Goal: Information Seeking & Learning: Check status

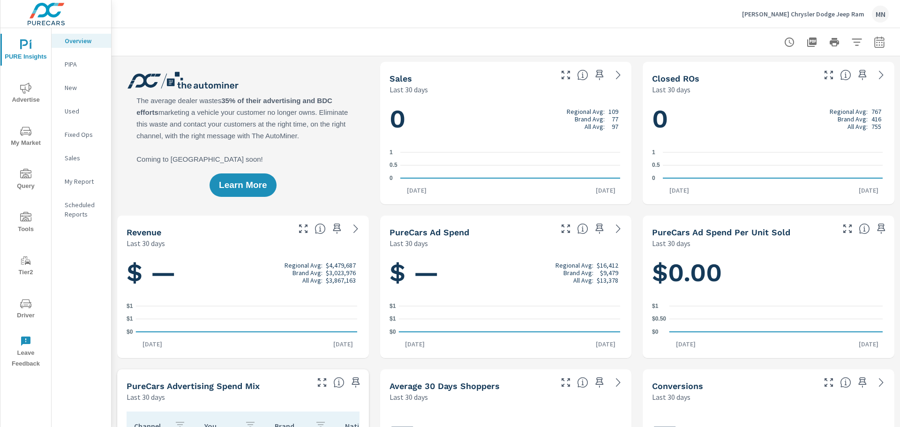
scroll to position [0, 0]
click at [40, 94] on span "Advertise" at bounding box center [25, 93] width 45 height 23
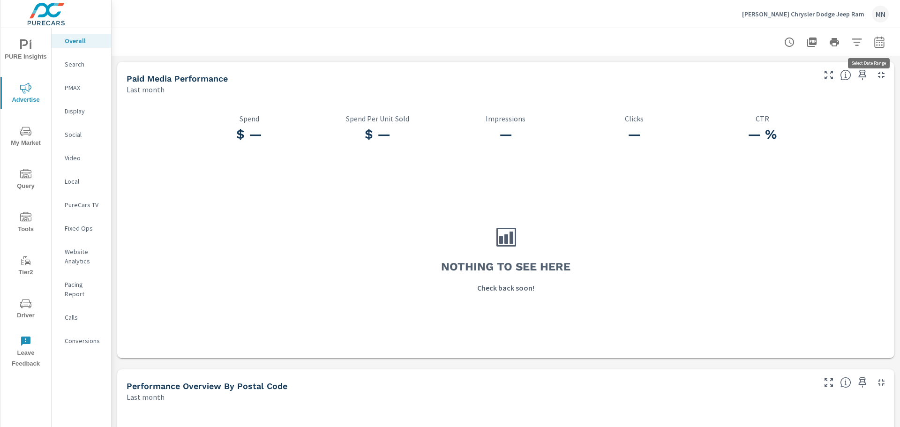
click at [874, 39] on icon "button" at bounding box center [879, 42] width 11 height 11
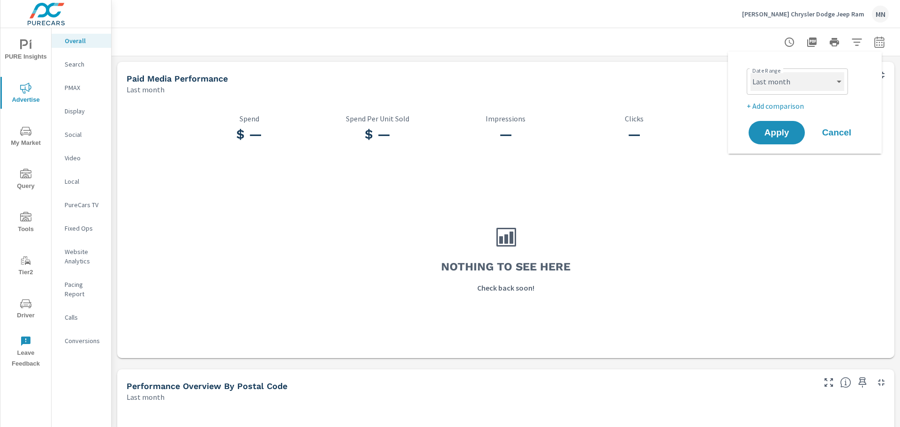
click at [835, 80] on select "Custom [DATE] Last week Last 7 days Last 14 days Last 30 days Last 45 days Last…" at bounding box center [797, 81] width 94 height 19
click at [750, 72] on select "Custom [DATE] Last week Last 7 days Last 14 days Last 30 days Last 45 days Last…" at bounding box center [797, 81] width 94 height 19
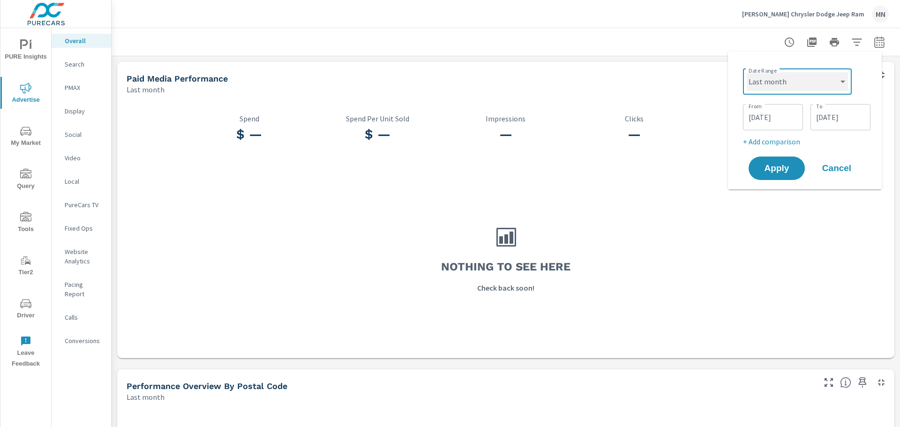
select select "custom"
click at [779, 115] on input "[DATE]" at bounding box center [773, 117] width 52 height 19
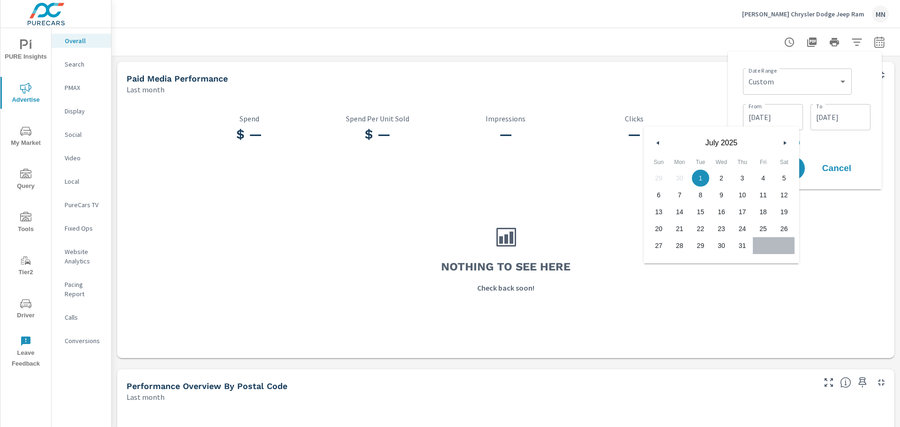
click at [656, 141] on icon "button" at bounding box center [656, 143] width 5 height 4
click at [661, 180] on span "1" at bounding box center [658, 178] width 21 height 12
click at [680, 243] on span "30" at bounding box center [679, 246] width 21 height 12
click at [660, 178] on span "1" at bounding box center [658, 178] width 21 height 12
type input "[DATE]"
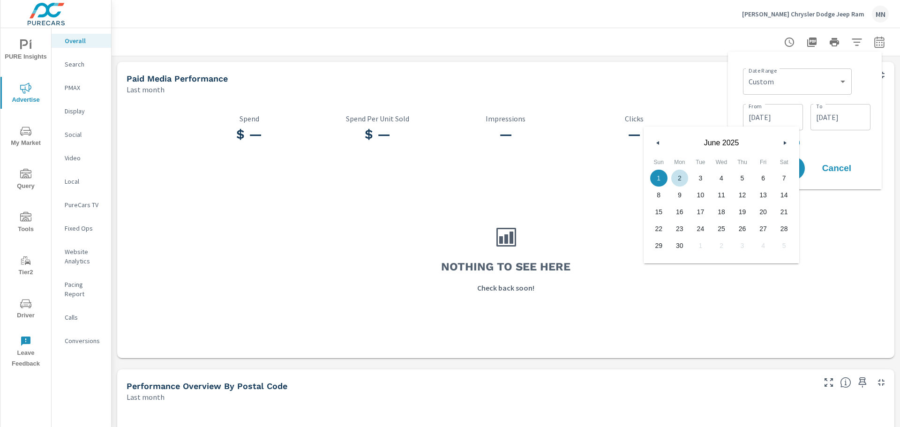
click at [847, 119] on input "[DATE]" at bounding box center [840, 117] width 52 height 19
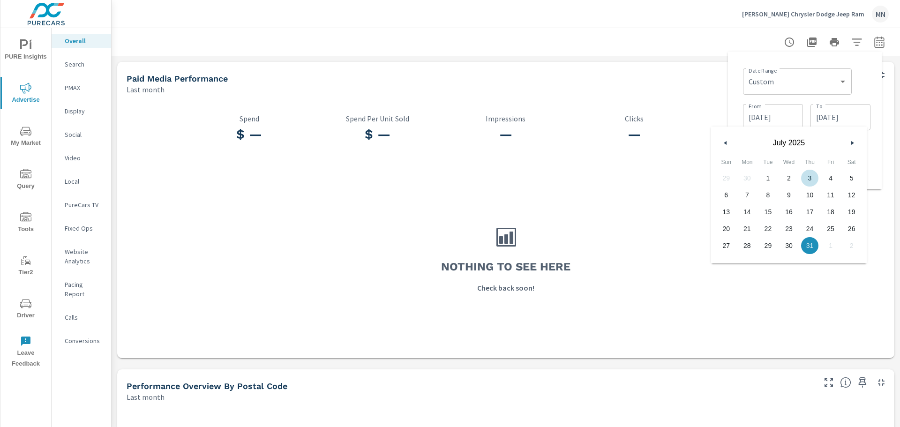
click at [726, 143] on icon "button" at bounding box center [724, 143] width 5 height 4
click at [753, 251] on span "30" at bounding box center [747, 246] width 21 height 12
type input "[DATE]"
click at [808, 291] on div "Nothing to see here Check back soon!" at bounding box center [506, 259] width 770 height 192
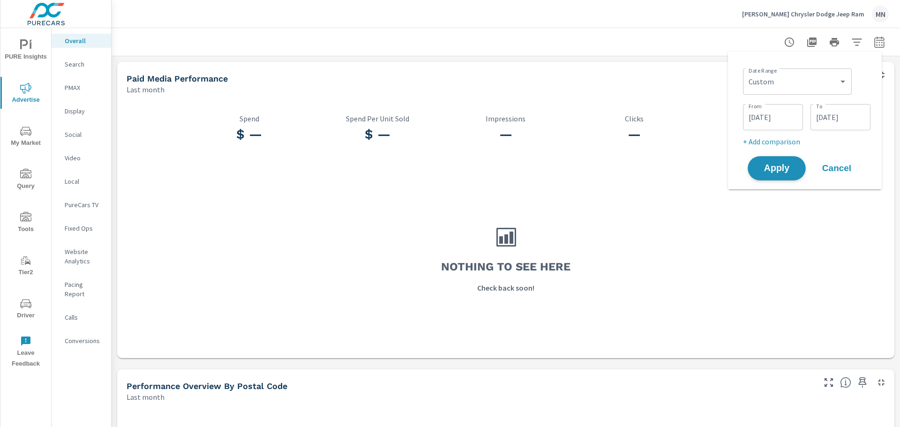
click at [778, 164] on span "Apply" at bounding box center [776, 168] width 38 height 9
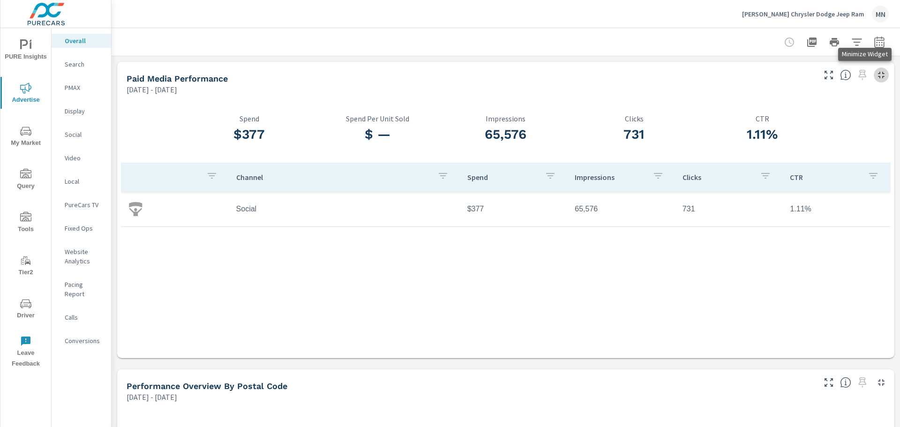
click at [878, 78] on icon "button" at bounding box center [881, 75] width 7 height 7
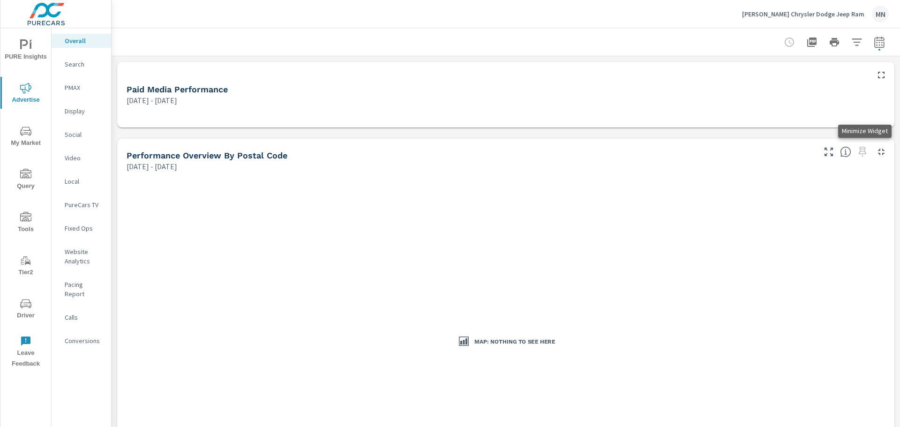
click at [876, 151] on icon "button" at bounding box center [881, 151] width 11 height 11
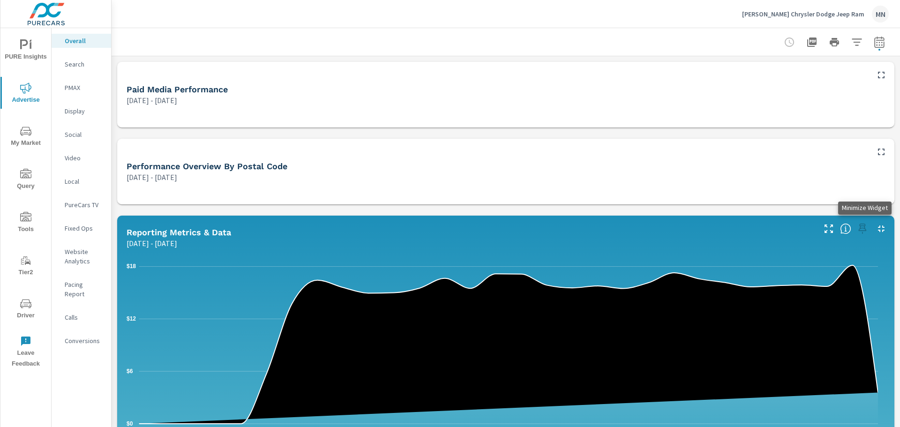
click at [878, 227] on icon "button" at bounding box center [881, 228] width 7 height 7
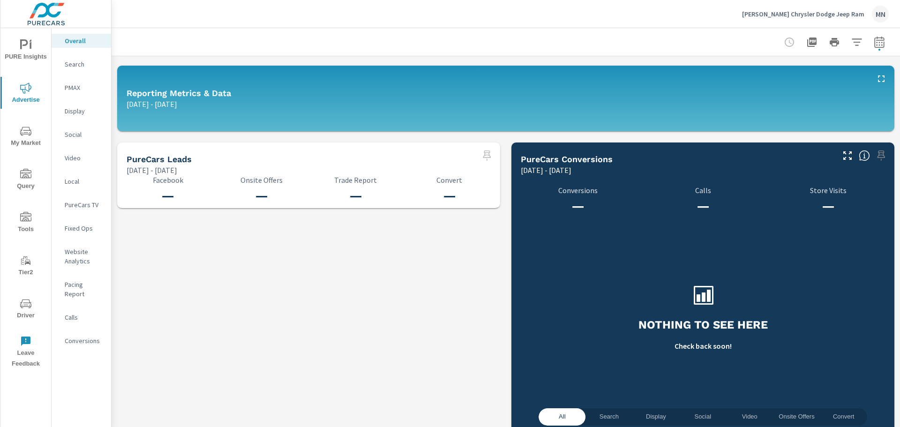
scroll to position [167, 0]
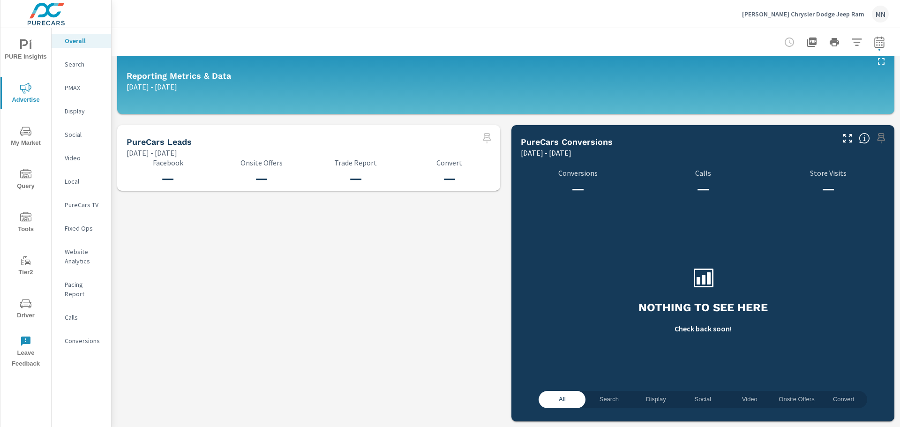
click at [842, 139] on icon "button" at bounding box center [847, 138] width 11 height 11
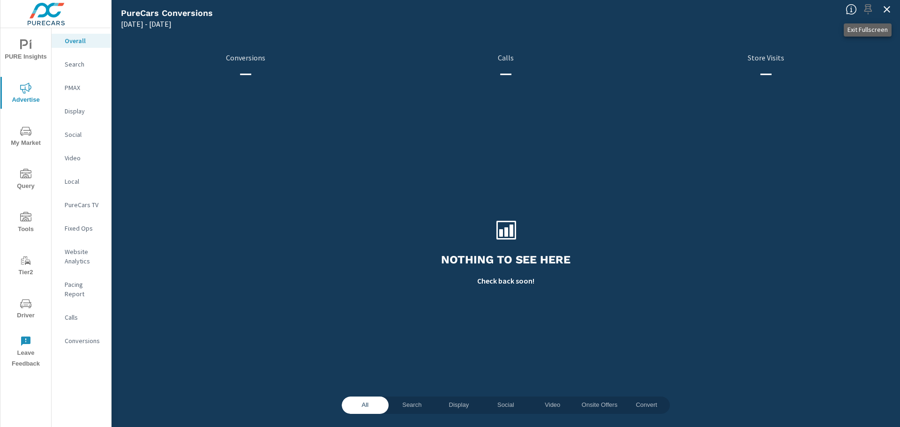
click at [885, 12] on icon "button" at bounding box center [886, 9] width 11 height 11
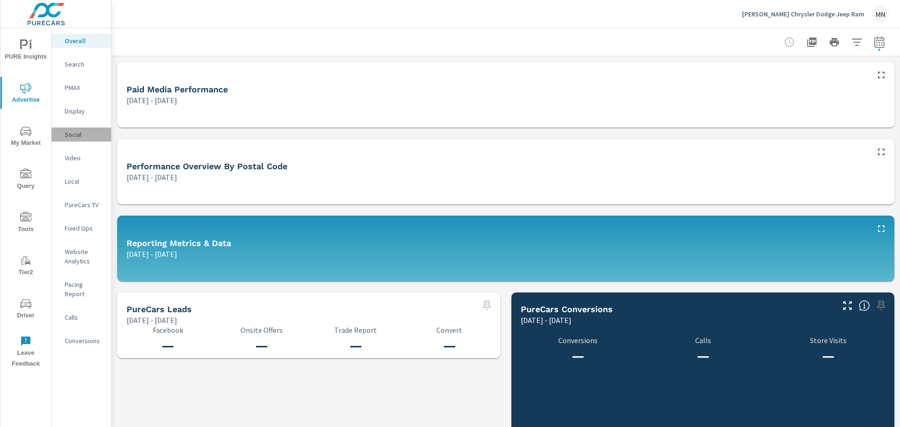
click at [72, 135] on p "Social" at bounding box center [84, 134] width 39 height 9
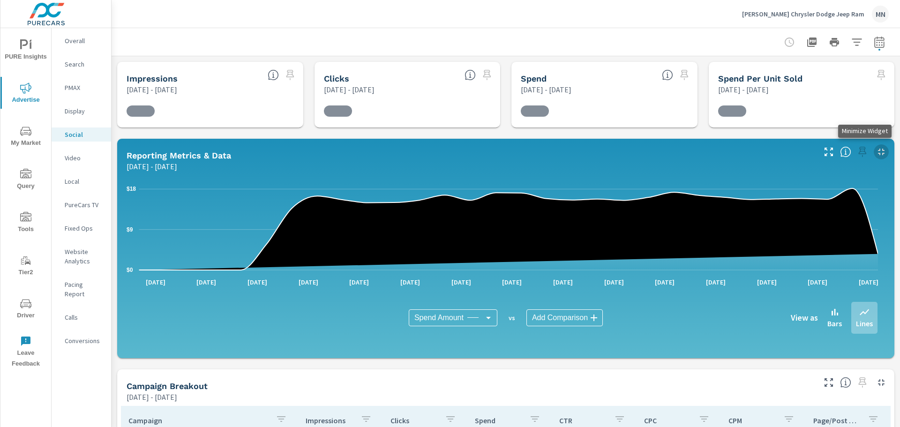
click at [876, 152] on icon "button" at bounding box center [881, 151] width 11 height 11
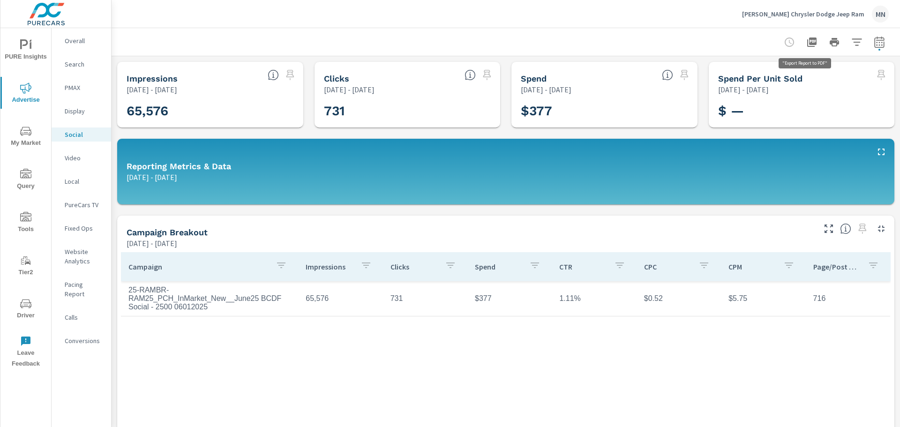
click at [806, 41] on icon "button" at bounding box center [811, 42] width 11 height 11
click at [71, 88] on p "PMAX" at bounding box center [84, 87] width 39 height 9
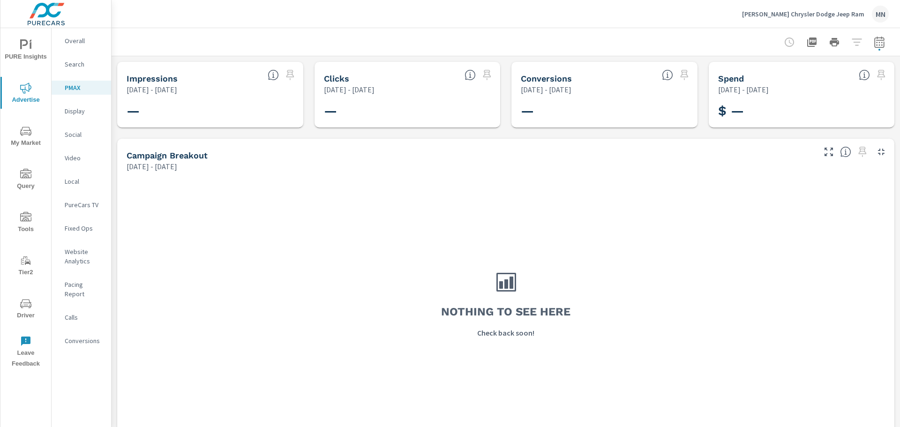
click at [67, 114] on p "Display" at bounding box center [84, 110] width 39 height 9
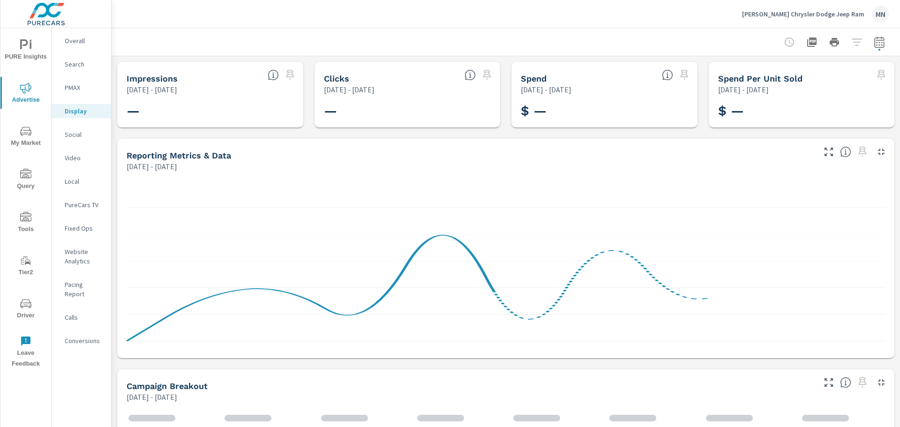
click at [70, 153] on p "Video" at bounding box center [84, 157] width 39 height 9
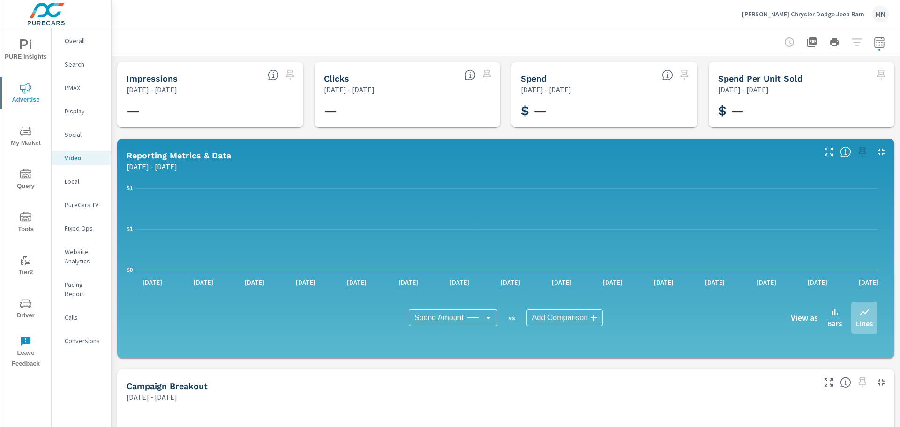
click at [81, 205] on p "PureCars TV" at bounding box center [84, 204] width 39 height 9
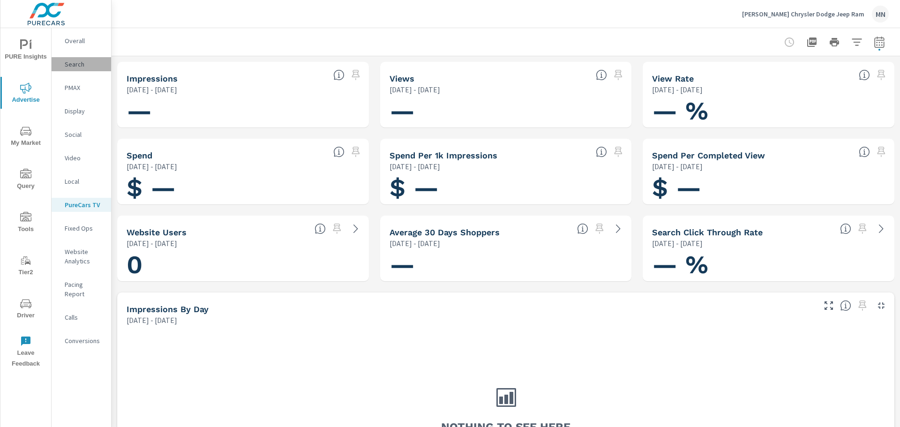
click at [76, 64] on p "Search" at bounding box center [84, 64] width 39 height 9
